Goal: Find specific page/section: Locate a particular part of the current website

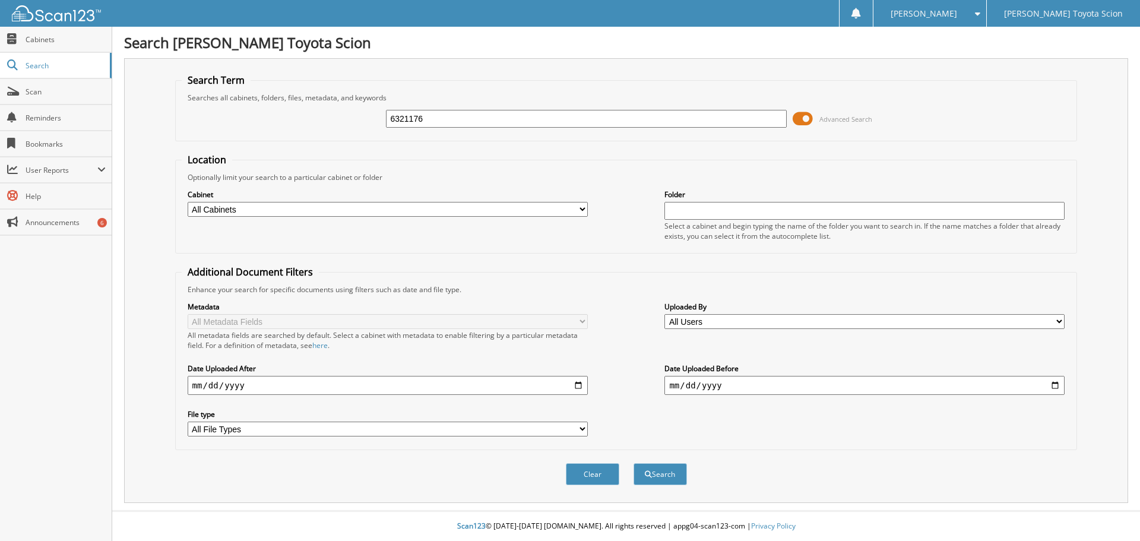
type input "6321176"
click at [634, 463] on button "Search" at bounding box center [660, 474] width 53 height 22
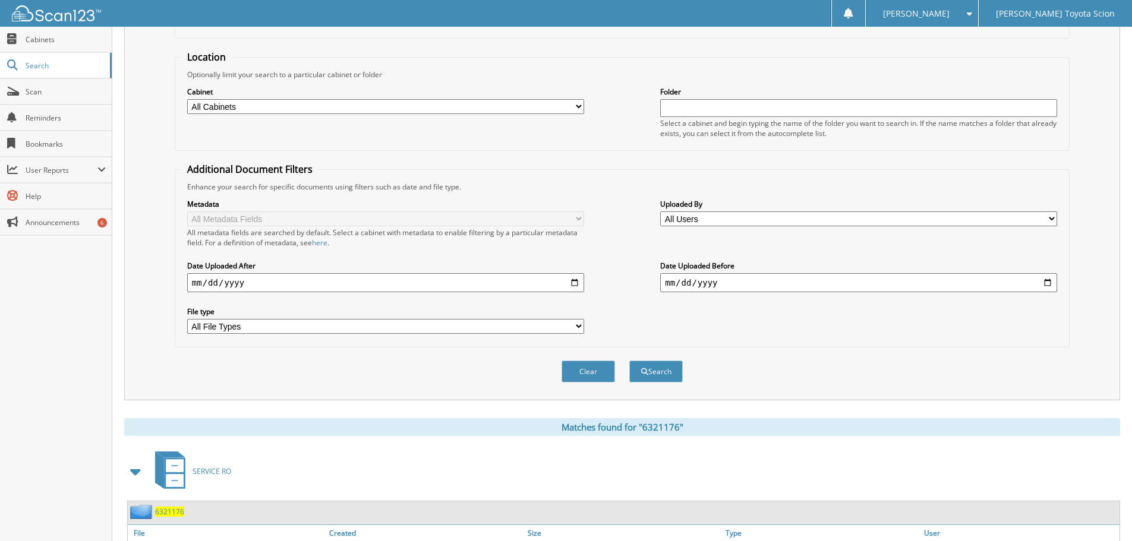
scroll to position [169, 0]
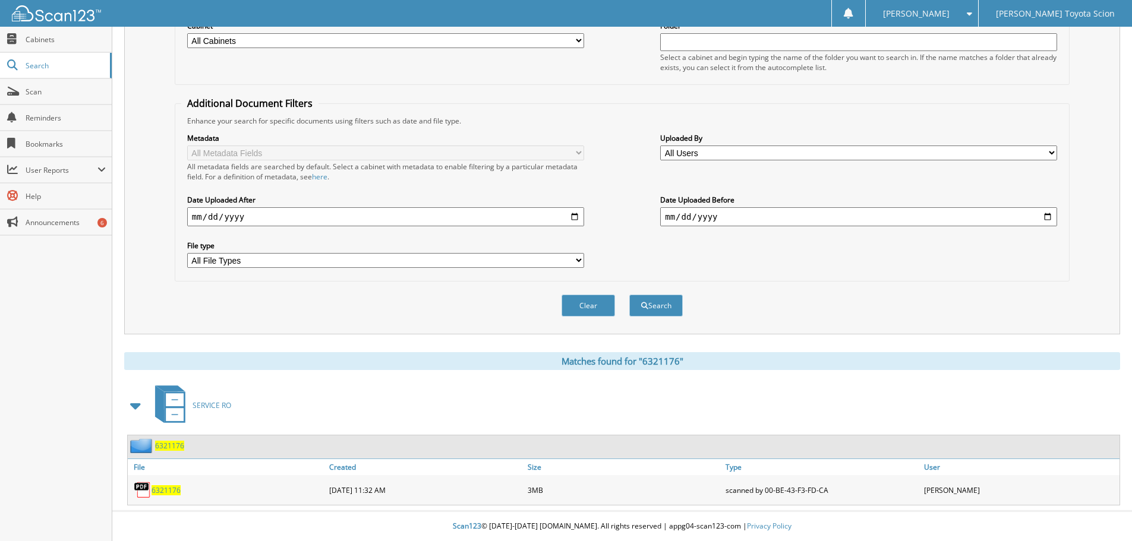
click at [173, 491] on span "6321176" at bounding box center [165, 490] width 29 height 10
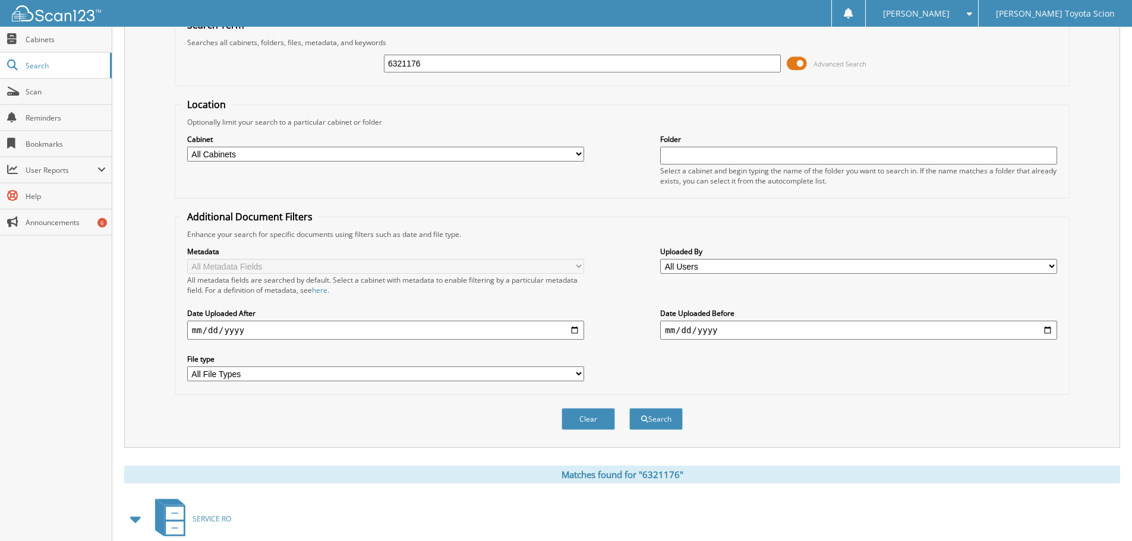
scroll to position [0, 0]
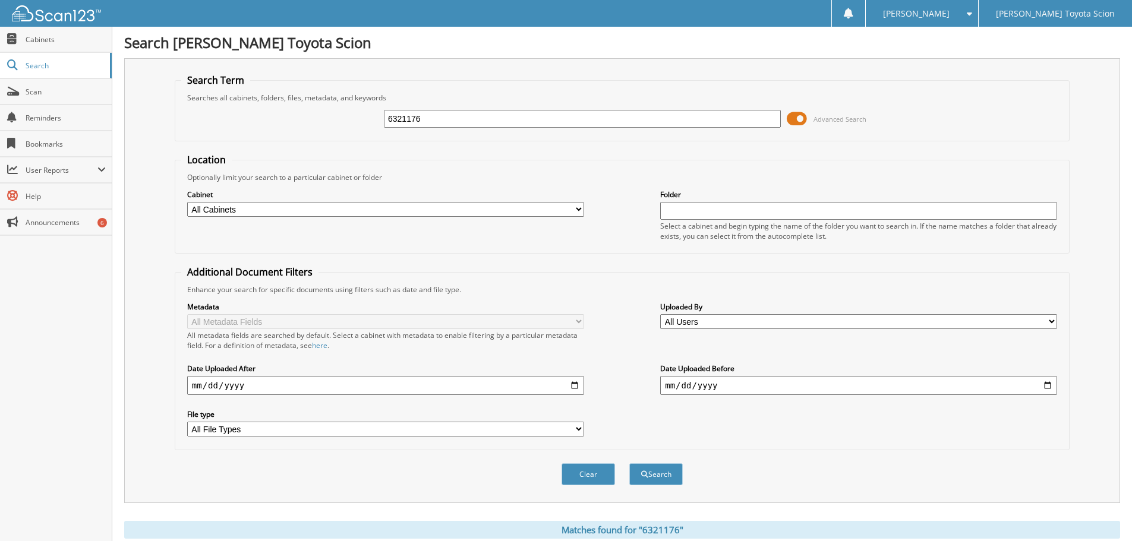
click at [450, 115] on input "6321176" at bounding box center [582, 119] width 397 height 18
type input "6322098"
click at [629, 463] on button "Search" at bounding box center [655, 474] width 53 height 22
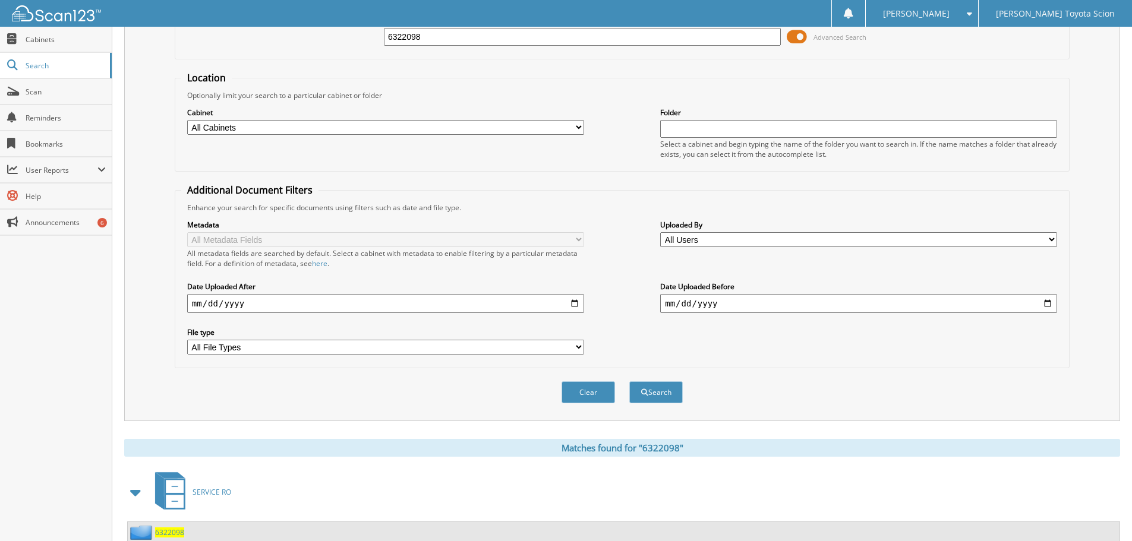
scroll to position [169, 0]
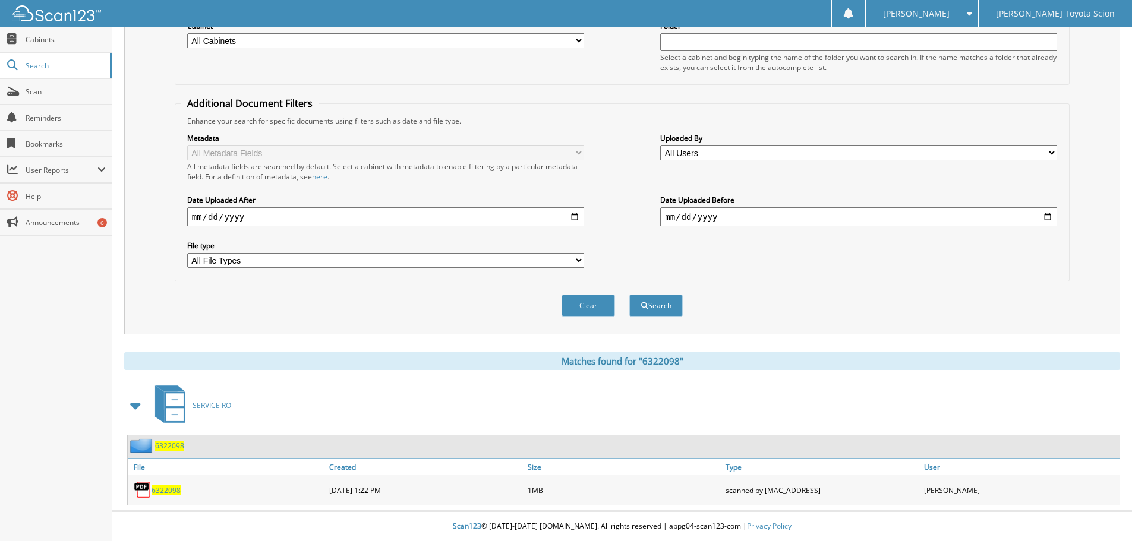
click at [172, 488] on span "6322098" at bounding box center [165, 490] width 29 height 10
